Goal: Information Seeking & Learning: Learn about a topic

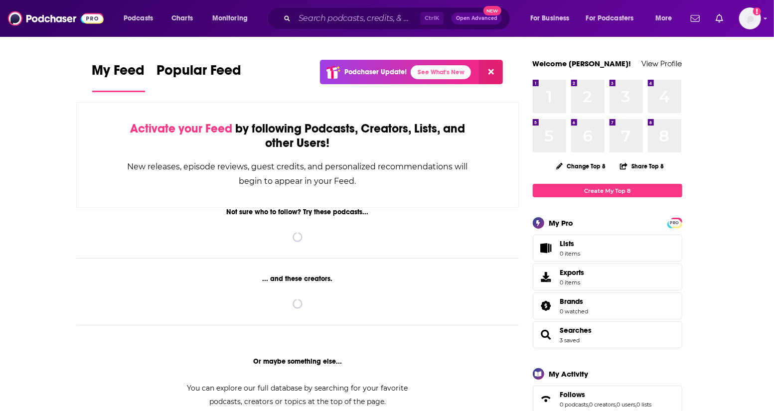
click at [348, 27] on div "Ctrl K Open Advanced New" at bounding box center [388, 18] width 243 height 23
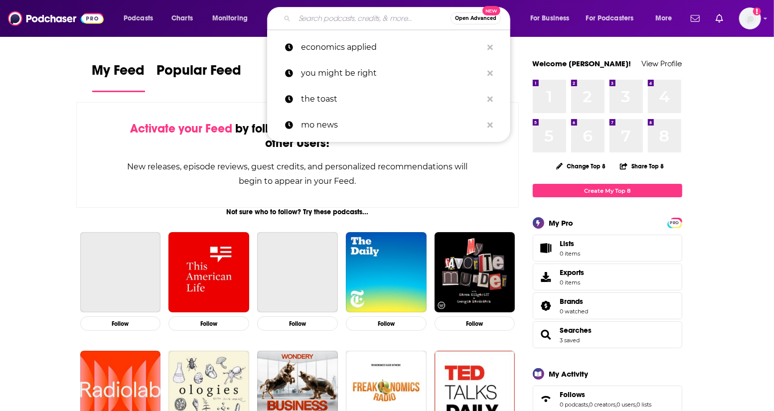
click at [367, 16] on input "Search podcasts, credits, & more..." at bounding box center [373, 18] width 156 height 16
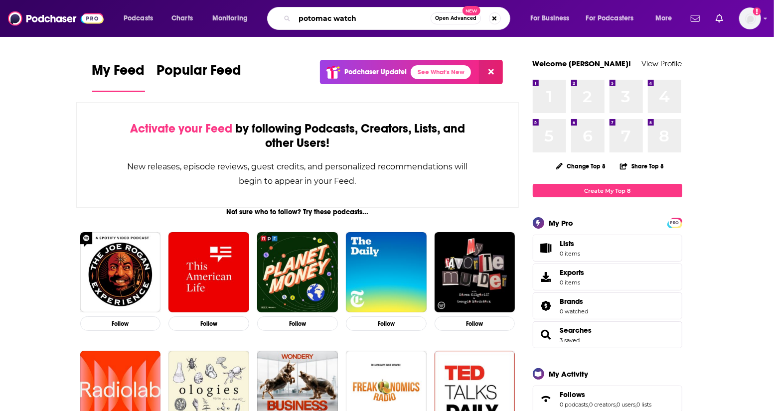
type input "potomac watch"
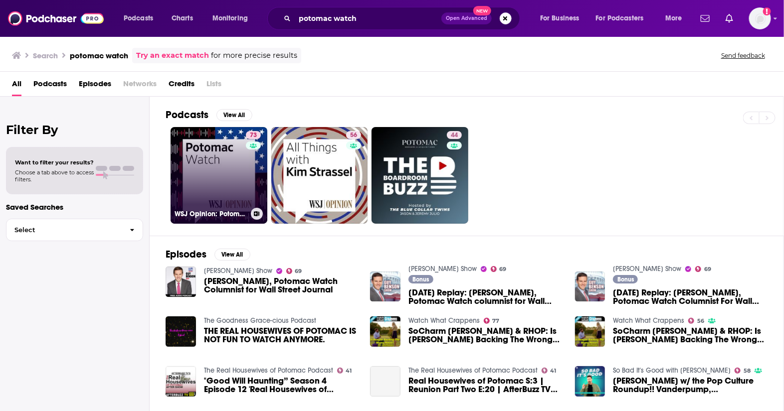
click at [219, 180] on link "73 WSJ Opinion: Potomac Watch" at bounding box center [219, 175] width 97 height 97
